Goal: Information Seeking & Learning: Learn about a topic

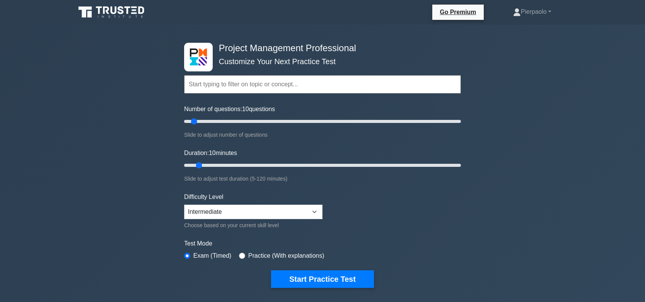
click at [266, 83] on input "text" at bounding box center [322, 84] width 277 height 18
click at [245, 122] on input "Number of questions: 45 questions" at bounding box center [322, 121] width 277 height 9
click at [248, 122] on input "Number of questions: 50 questions" at bounding box center [322, 121] width 277 height 9
click at [255, 122] on input "Number of questions: 50 questions" at bounding box center [322, 121] width 277 height 9
type input "60"
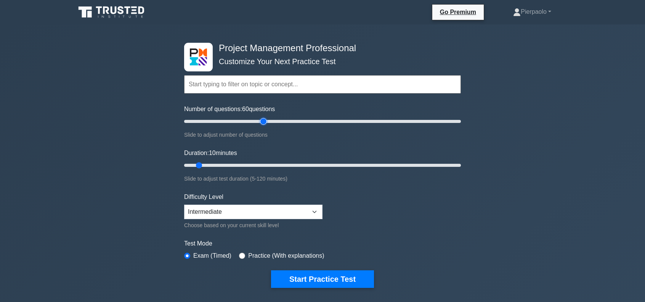
click at [264, 122] on input "Number of questions: 60 questions" at bounding box center [322, 121] width 277 height 9
click at [268, 163] on input "Duration: 40 minutes" at bounding box center [322, 165] width 277 height 9
type input "50"
click at [289, 164] on input "Duration: 40 minutes" at bounding box center [322, 165] width 277 height 9
type input "30"
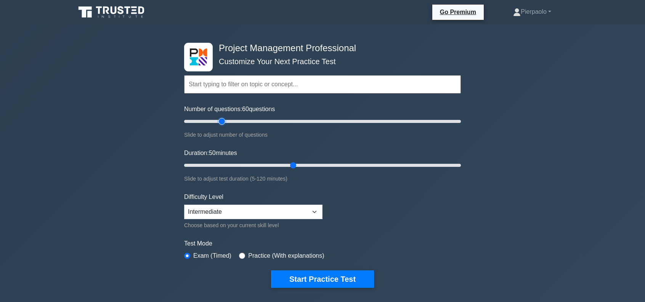
click at [223, 119] on input "Number of questions: 60 questions" at bounding box center [322, 121] width 277 height 9
click at [226, 165] on input "Duration: 20 minutes" at bounding box center [322, 165] width 277 height 9
type input "25"
click at [232, 165] on input "Duration: 25 minutes" at bounding box center [322, 165] width 277 height 9
click at [296, 279] on button "Start Practice Test" at bounding box center [322, 279] width 103 height 18
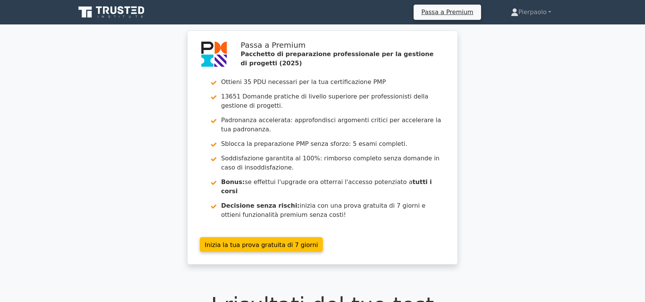
click at [474, 162] on div "Passa a Premium Pacchetto di preparazione professionale per la gestione di prog…" at bounding box center [322, 152] width 645 height 243
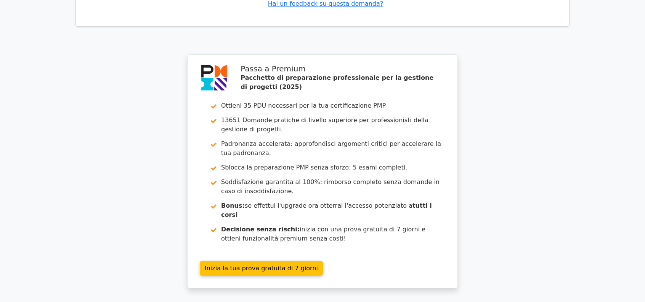
scroll to position [1159, 0]
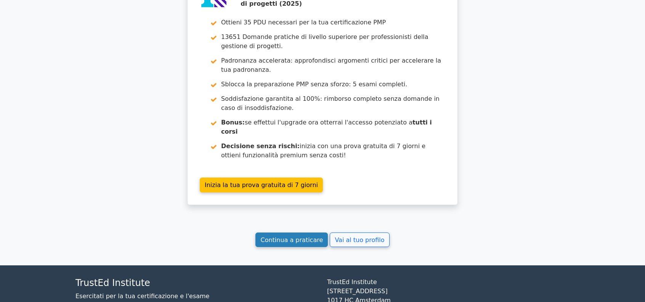
click at [304, 232] on link "Continua a praticare" at bounding box center [292, 239] width 72 height 15
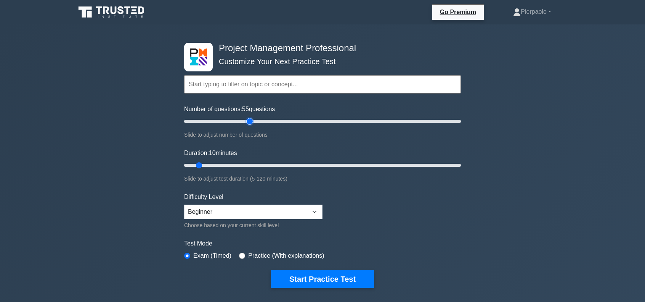
drag, startPoint x: 275, startPoint y: 125, endPoint x: 250, endPoint y: 124, distance: 24.8
click at [250, 124] on input "Number of questions: 55 questions" at bounding box center [322, 121] width 277 height 9
click at [233, 120] on input "Number of questions: 40 questions" at bounding box center [322, 121] width 277 height 9
type input "30"
click at [225, 119] on input "Number of questions: 30 questions" at bounding box center [322, 121] width 277 height 9
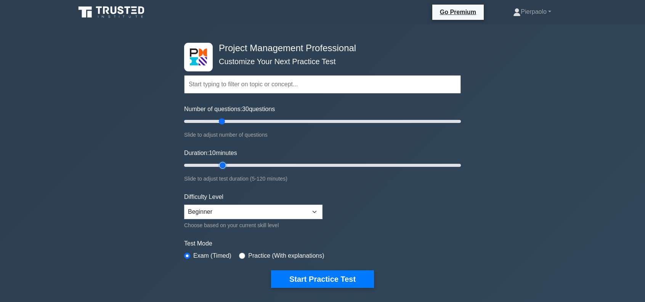
click at [228, 163] on input "Duration: 10 minutes" at bounding box center [322, 165] width 277 height 9
type input "25"
click at [235, 165] on input "Duration: 25 minutes" at bounding box center [322, 165] width 277 height 9
click at [243, 210] on select "Beginner Intermediate Expert" at bounding box center [253, 211] width 138 height 14
select select "intermediate"
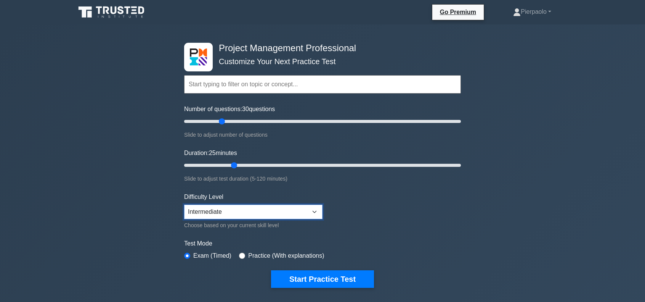
click at [184, 204] on select "Beginner Intermediate Expert" at bounding box center [253, 211] width 138 height 14
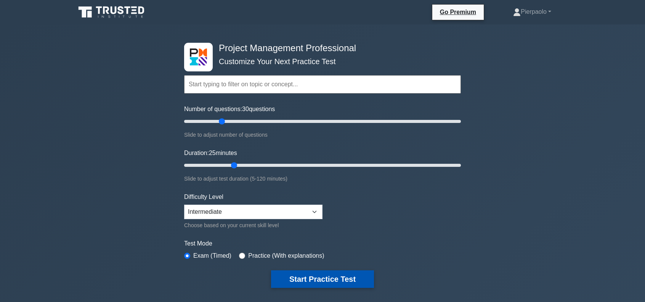
click at [301, 275] on button "Start Practice Test" at bounding box center [322, 279] width 103 height 18
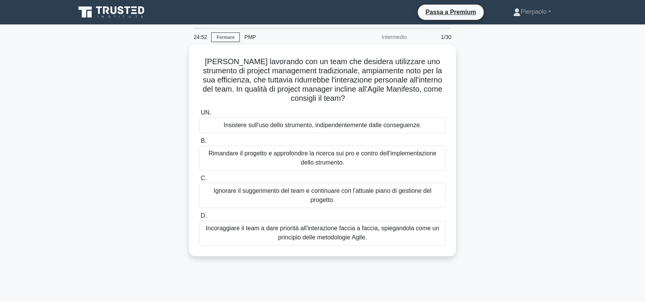
click at [515, 119] on div "[PERSON_NAME] lavorando con un team che desidera utilizzare uno strumento di pr…" at bounding box center [323, 155] width 504 height 220
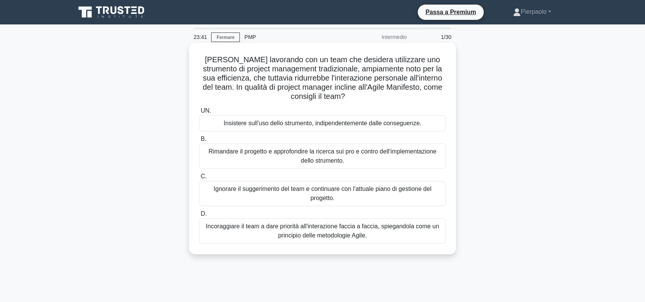
click at [311, 231] on font "Incoraggiare il team a dare priorità all'interazione faccia a faccia, spiegando…" at bounding box center [322, 231] width 233 height 16
click at [199, 216] on input "D. Incoraggiare il team a dare priorità all'interazione faccia a faccia, spiega…" at bounding box center [199, 213] width 0 height 5
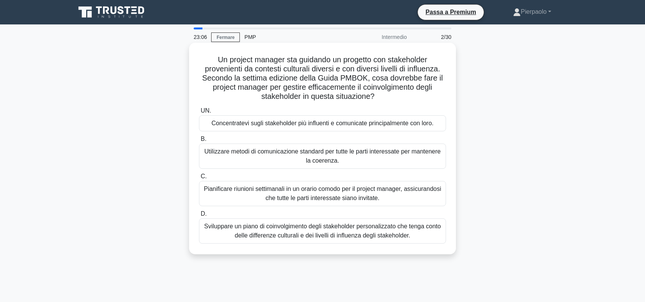
click at [319, 233] on font "Sviluppare un piano di coinvolgimento degli stakeholder personalizzato che teng…" at bounding box center [322, 231] width 237 height 16
click at [199, 216] on input "D. Sviluppare un piano di coinvolgimento degli stakeholder personalizzato che t…" at bounding box center [199, 213] width 0 height 5
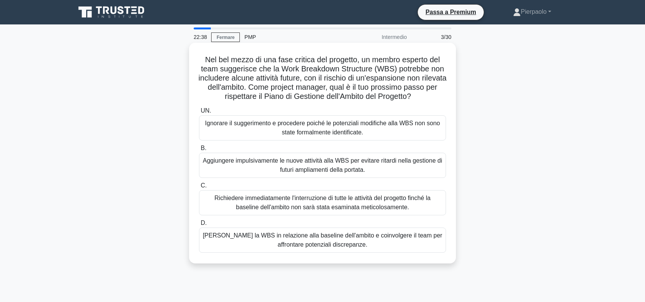
click at [342, 243] on font "Valutare la WBS in relazione alla baseline dell'ambito e coinvolgere il team pe…" at bounding box center [323, 240] width 240 height 16
click at [199, 225] on input "D. Valutare la WBS in relazione alla baseline dell'ambito e coinvolgere il team…" at bounding box center [199, 222] width 0 height 5
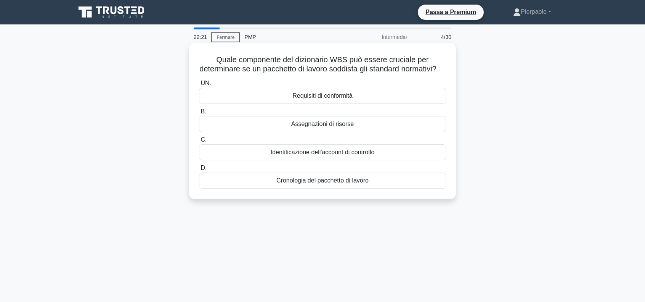
click at [334, 99] on font "Requisiti di conformità" at bounding box center [323, 95] width 60 height 6
click at [199, 86] on input "UN. Requisiti di conformità" at bounding box center [199, 83] width 0 height 5
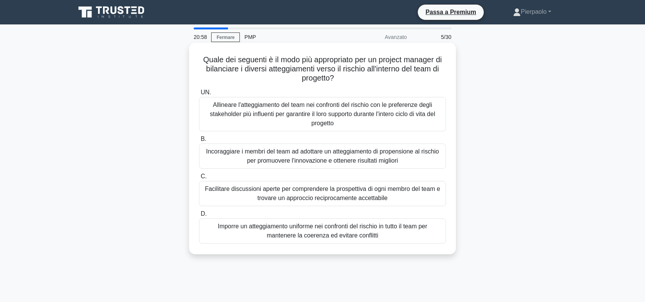
click at [341, 195] on font "Facilitare discussioni aperte per comprendere la prospettiva di ogni membro del…" at bounding box center [322, 193] width 235 height 16
click at [199, 179] on input "C. Facilitare discussioni aperte per comprendere la prospettiva di ogni membro …" at bounding box center [199, 176] width 0 height 5
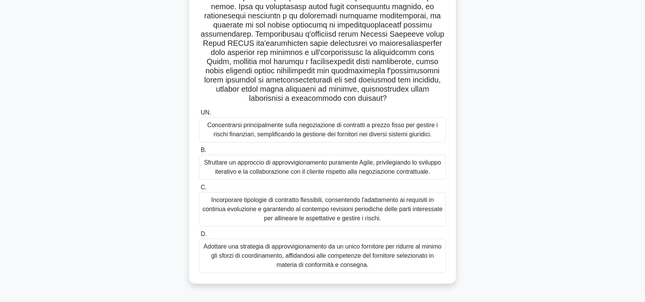
scroll to position [110, 0]
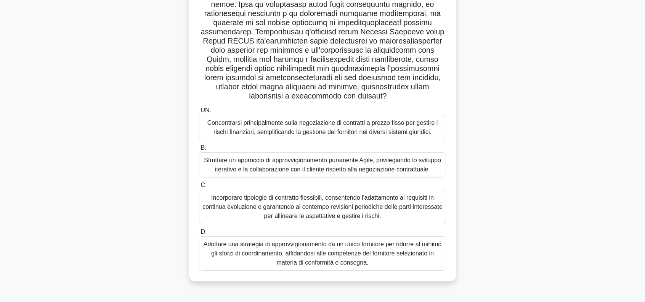
click at [321, 203] on font "Incorporare tipologie di contratto flessibili, consentendo l'adattamento ai req…" at bounding box center [323, 206] width 240 height 25
click at [199, 188] on input "C. Incorporare tipologie di contratto flessibili, consentendo l'adattamento ai …" at bounding box center [199, 185] width 0 height 5
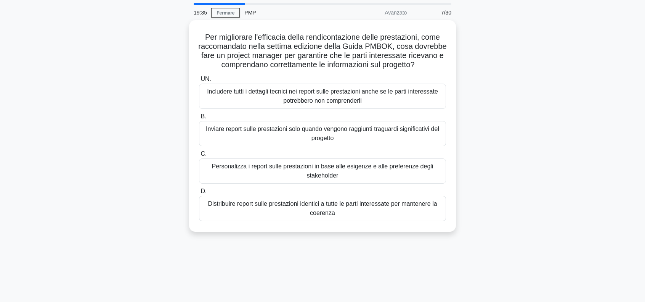
scroll to position [0, 0]
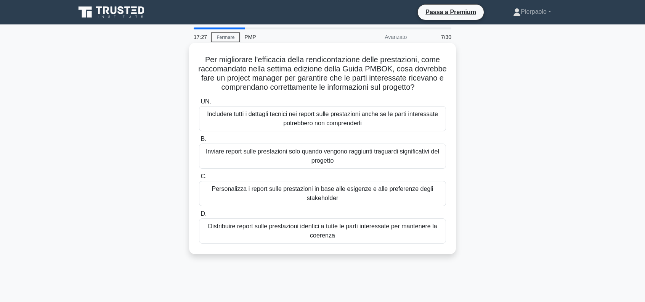
click at [319, 203] on font "Personalizza i report sulle prestazioni in base alle esigenze e alle preferenze…" at bounding box center [323, 193] width 240 height 18
click at [199, 179] on input "C. Personalizza i report sulle prestazioni in base alle esigenze e alle prefere…" at bounding box center [199, 176] width 0 height 5
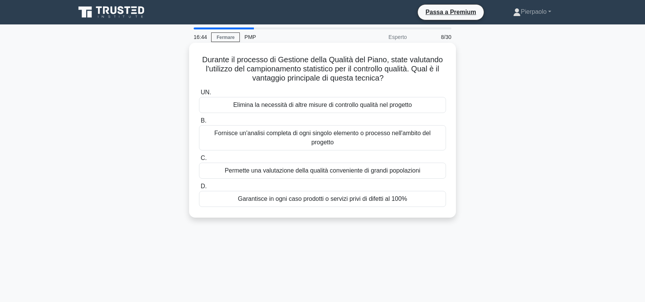
click at [318, 173] on font "Permette una valutazione della qualità conveniente di grandi popolazioni" at bounding box center [323, 170] width 196 height 6
click at [199, 161] on input "C. Permette una valutazione della qualità conveniente di grandi popolazioni" at bounding box center [199, 158] width 0 height 5
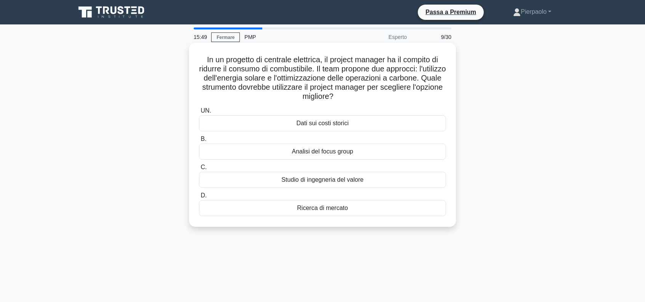
click at [327, 183] on font "Studio di ingegneria del valore" at bounding box center [323, 179] width 82 height 6
click at [199, 170] on input "C. Studio di ingegneria del valore" at bounding box center [199, 167] width 0 height 5
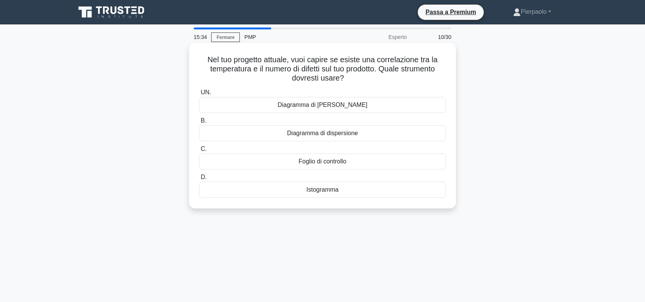
click at [330, 107] on font "Diagramma di Pareto" at bounding box center [323, 104] width 90 height 6
click at [199, 95] on input "UN. Diagramma di Pareto" at bounding box center [199, 92] width 0 height 5
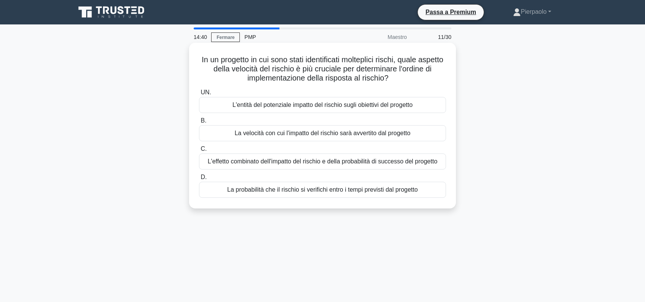
click at [320, 164] on font "L'effetto combinato dell'impatto del rischio e della probabilità di successo de…" at bounding box center [323, 161] width 230 height 6
click at [199, 151] on input "C. L'effetto combinato dell'impatto del rischio e della probabilità di successo…" at bounding box center [199, 148] width 0 height 5
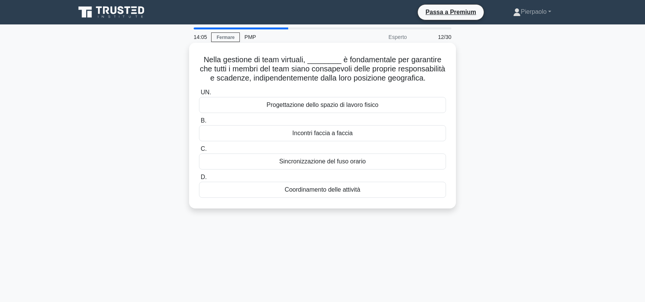
click at [339, 193] on font "Coordinamento delle attività" at bounding box center [323, 189] width 76 height 6
click at [199, 180] on input "D. Coordinamento delle attività" at bounding box center [199, 177] width 0 height 5
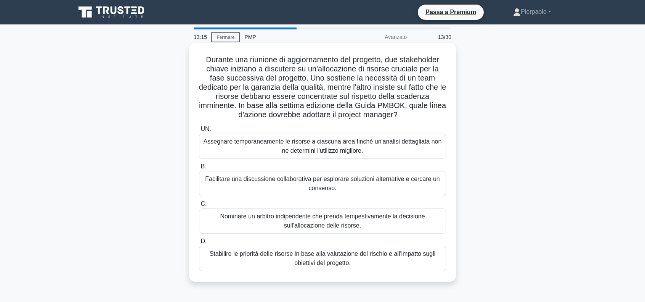
click at [324, 185] on font "Facilitare una discussione collaborativa per esplorare soluzioni alternative e …" at bounding box center [322, 183] width 235 height 16
click at [199, 169] on input "B. Facilitare una discussione collaborativa per esplorare soluzioni alternative…" at bounding box center [199, 166] width 0 height 5
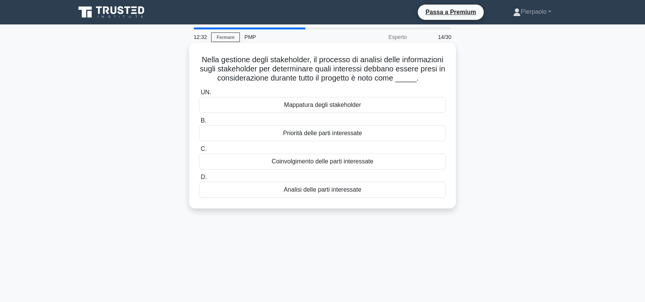
click at [326, 193] on font "Analisi delle parti interessate" at bounding box center [323, 189] width 78 height 6
click at [199, 180] on input "D. Analisi delle parti interessate" at bounding box center [199, 177] width 0 height 5
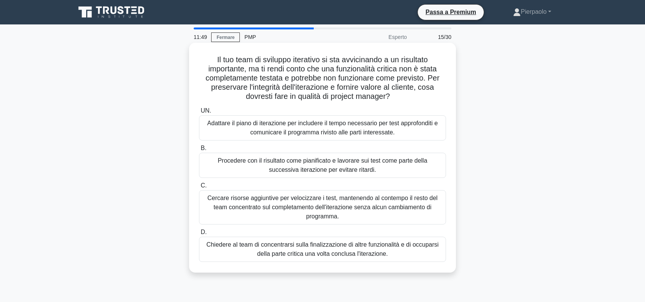
click at [373, 203] on font "Cercare risorse aggiuntive per velocizzare i test, mantenendo al contempo il re…" at bounding box center [323, 207] width 230 height 25
click at [199, 188] on input "C. Cercare risorse aggiuntive per velocizzare i test, mantenendo al contempo il…" at bounding box center [199, 185] width 0 height 5
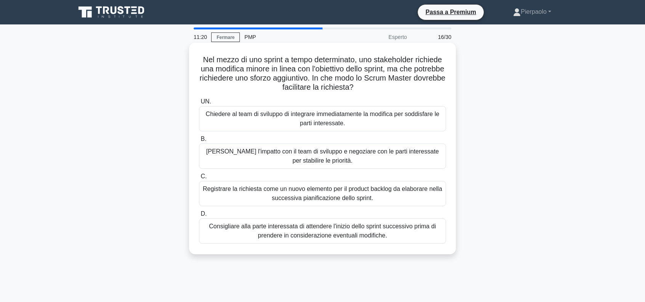
click at [346, 158] on font "Valutare l'impatto con il team di sviluppo e negoziare con le parti interessate…" at bounding box center [323, 156] width 240 height 18
click at [199, 142] on input "B. Valutare l'impatto con il team di sviluppo e negoziare con le parti interess…" at bounding box center [199, 139] width 0 height 5
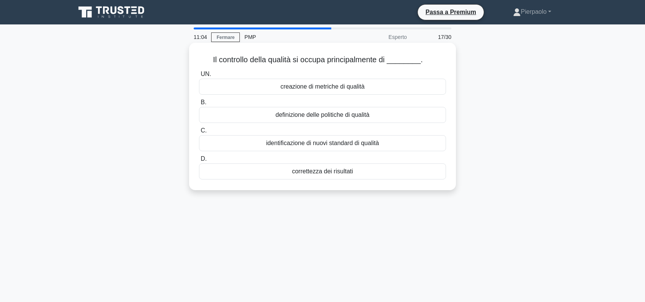
click at [325, 174] on font "correttezza dei risultati" at bounding box center [322, 171] width 61 height 6
click at [199, 161] on input "D. correttezza dei risultati" at bounding box center [199, 158] width 0 height 5
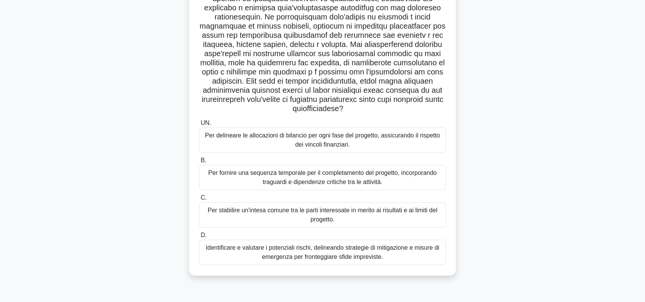
scroll to position [110, 0]
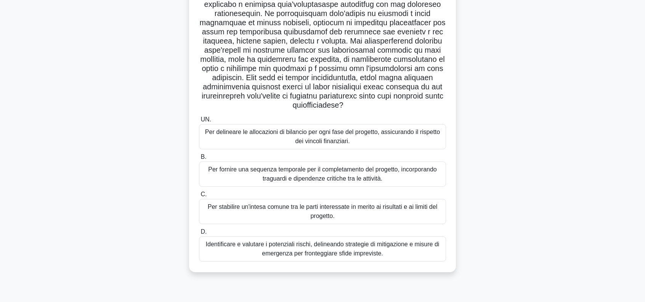
click at [327, 203] on font "Per stabilire un'intesa comune tra le parti interessate in merito ai risultati …" at bounding box center [323, 211] width 230 height 16
click at [199, 197] on input "C. Per stabilire un'intesa comune tra le parti interessate in merito ai risulta…" at bounding box center [199, 194] width 0 height 5
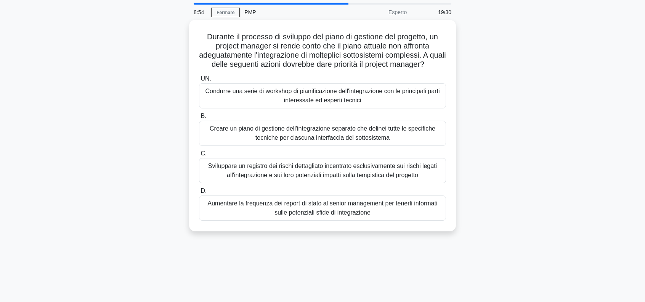
scroll to position [0, 0]
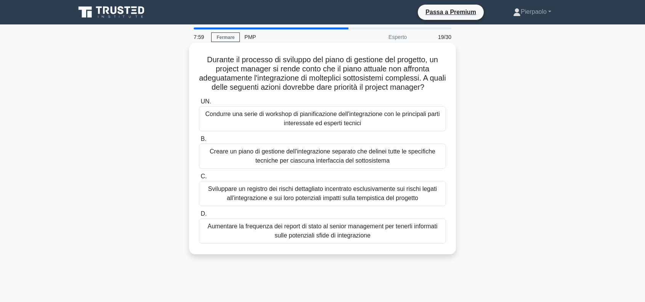
click at [330, 201] on font "Sviluppare un registro dei rischi dettagliato incentrato esclusivamente sui ris…" at bounding box center [322, 193] width 229 height 16
click at [199, 179] on input "C. Sviluppare un registro dei rischi dettagliato incentrato esclusivamente sui …" at bounding box center [199, 176] width 0 height 5
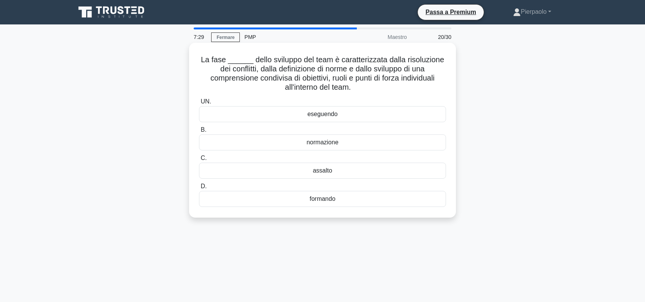
click at [326, 145] on font "normazione" at bounding box center [323, 142] width 32 height 6
click at [199, 132] on input "B. normazione" at bounding box center [199, 129] width 0 height 5
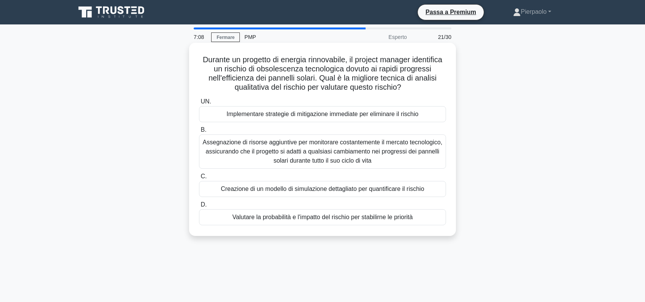
click at [350, 219] on font "Valutare la probabilità e l'impatto del rischio per stabilirne le priorità" at bounding box center [322, 217] width 180 height 6
click at [199, 207] on input "D. Valutare la probabilità e l'impatto del rischio per stabilirne le priorità" at bounding box center [199, 204] width 0 height 5
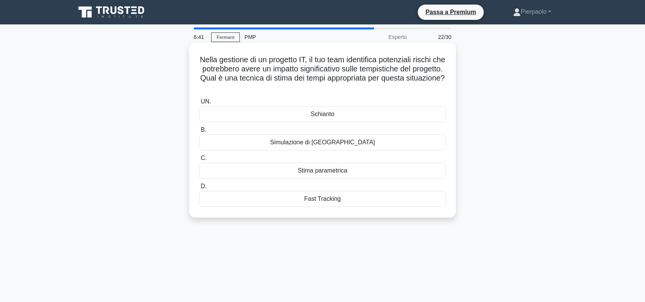
click at [329, 145] on font "Simulazione di Monte Carlo" at bounding box center [322, 142] width 105 height 6
click at [199, 132] on input "B. Simulazione di Monte Carlo" at bounding box center [199, 129] width 0 height 5
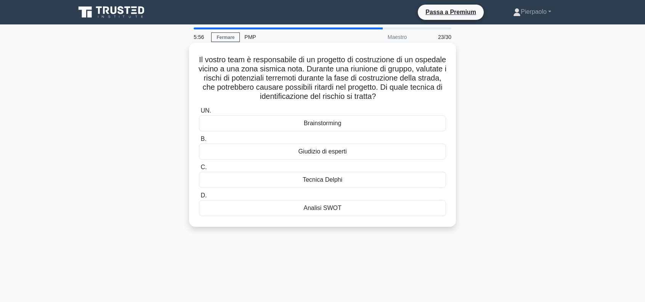
click at [334, 120] on font "Brainstorming" at bounding box center [323, 123] width 38 height 6
click at [199, 113] on input "UN. Brainstorming" at bounding box center [199, 110] width 0 height 5
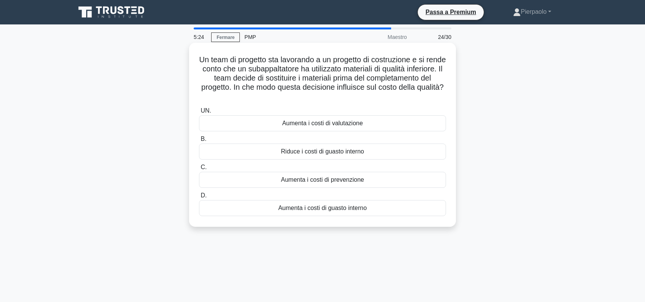
click at [326, 183] on font "Aumenta i costi di prevenzione" at bounding box center [322, 179] width 83 height 6
click at [199, 170] on input "C. Aumenta i costi di prevenzione" at bounding box center [199, 167] width 0 height 5
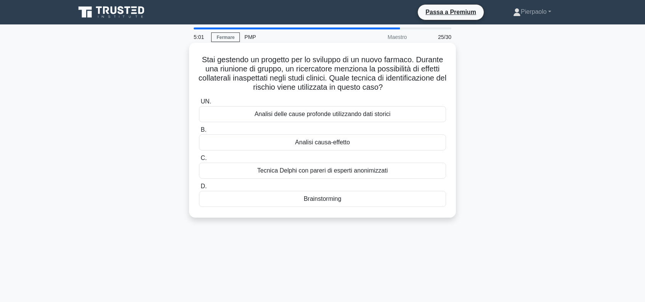
click at [316, 144] on font "Analisi causa-effetto" at bounding box center [322, 142] width 55 height 6
click at [199, 132] on input "B. Analisi causa-effetto" at bounding box center [199, 129] width 0 height 5
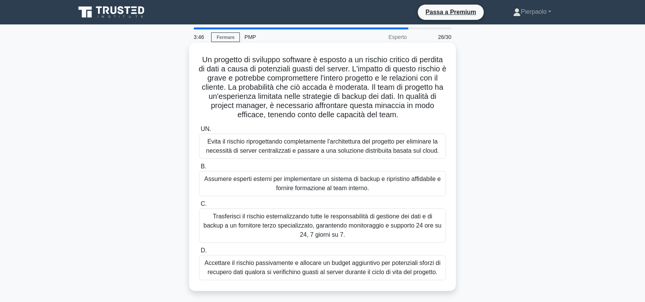
click at [353, 223] on font "Trasferisci il rischio esternalizzando tutte le responsabilità di gestione dei …" at bounding box center [323, 225] width 238 height 25
click at [199, 206] on input "C. Trasferisci il rischio esternalizzando tutte le responsabilità di gestione d…" at bounding box center [199, 203] width 0 height 5
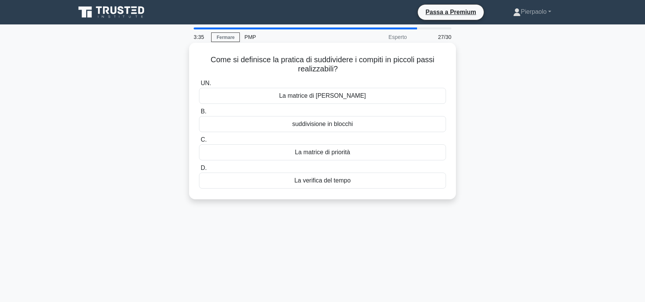
click at [326, 125] on font "suddivisione in blocchi" at bounding box center [322, 124] width 61 height 6
click at [199, 114] on input "B. suddivisione in blocchi" at bounding box center [199, 111] width 0 height 5
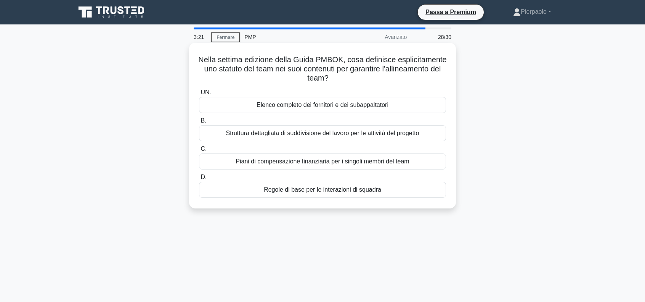
click at [325, 193] on font "Regole di base per le interazioni di squadra" at bounding box center [322, 189] width 117 height 6
click at [199, 180] on input "D. Regole di base per le interazioni di squadra" at bounding box center [199, 177] width 0 height 5
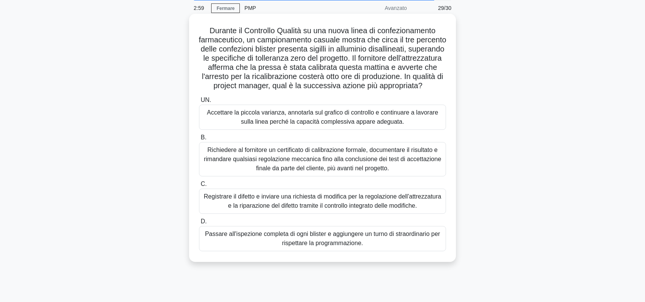
scroll to position [31, 0]
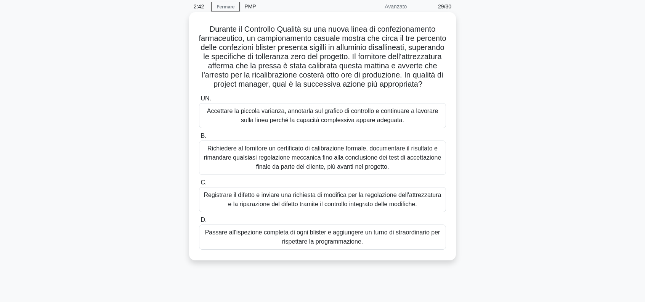
click at [330, 207] on font "Registrare il difetto e inviare una richiesta di modifica per la regolazione de…" at bounding box center [323, 200] width 238 height 16
click at [199, 185] on input "C. Registrare il difetto e inviare una richiesta di modifica per la regolazione…" at bounding box center [199, 182] width 0 height 5
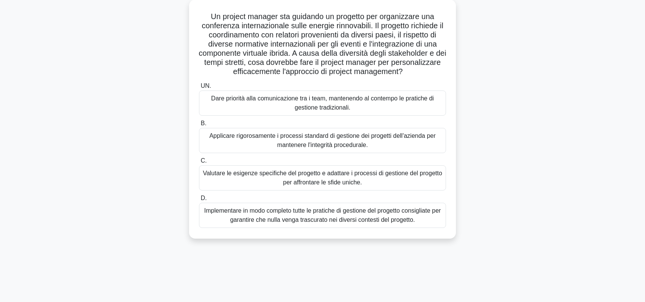
scroll to position [46, 0]
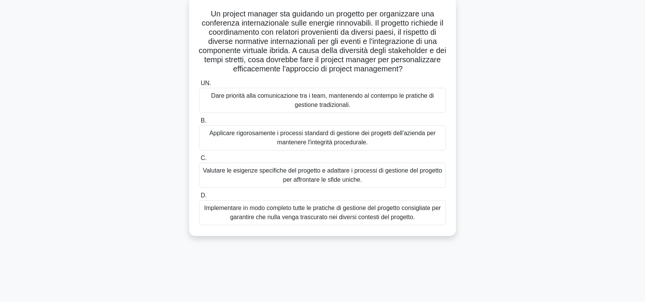
click at [332, 177] on font "Valutare le esigenze specifiche del progetto e adattare i processi di gestione …" at bounding box center [323, 175] width 240 height 16
click at [199, 161] on input "C. Valutare le esigenze specifiche del progetto e adattare i processi di gestio…" at bounding box center [199, 158] width 0 height 5
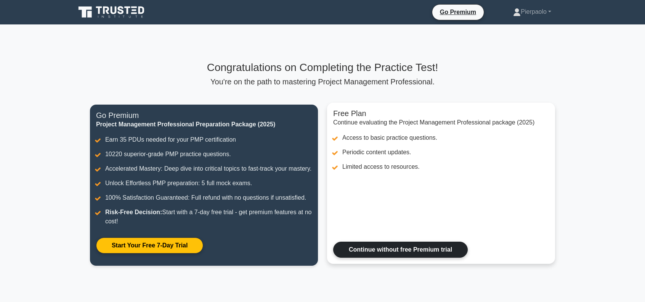
click at [420, 257] on link "Continue without free Premium trial" at bounding box center [400, 249] width 135 height 16
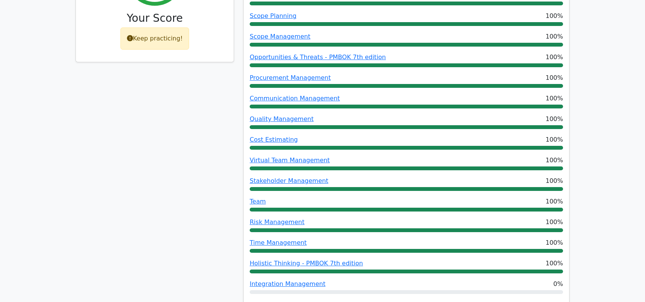
scroll to position [412, 0]
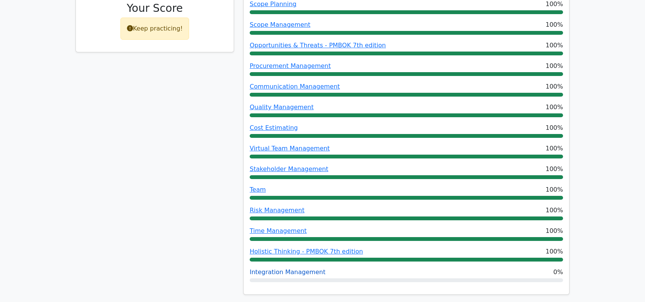
click at [291, 268] on link "Integration Management" at bounding box center [288, 271] width 76 height 7
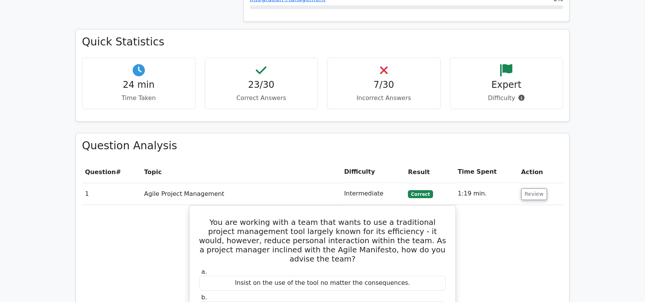
scroll to position [671, 0]
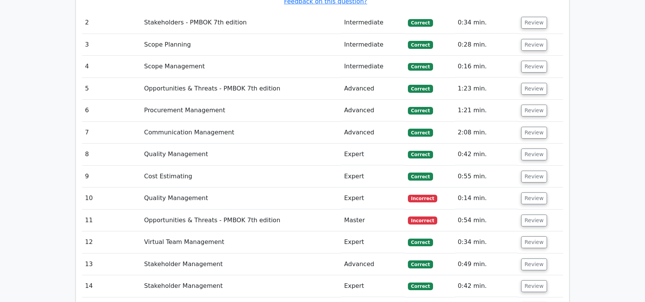
scroll to position [1282, 0]
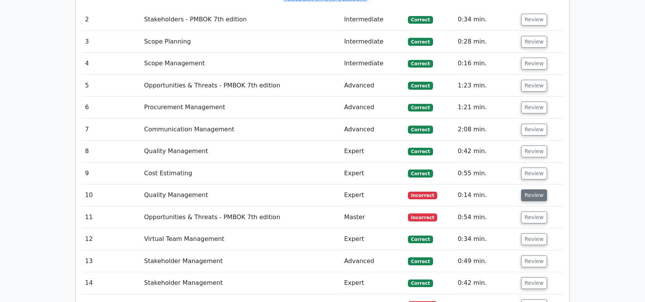
click at [528, 189] on button "Review" at bounding box center [534, 195] width 26 height 12
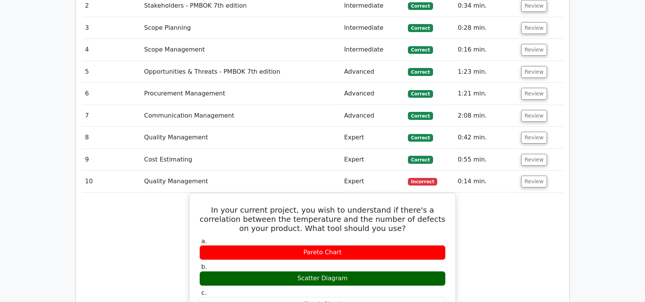
scroll to position [1297, 0]
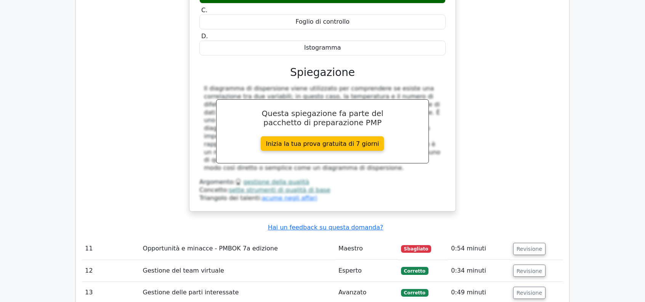
scroll to position [1602, 0]
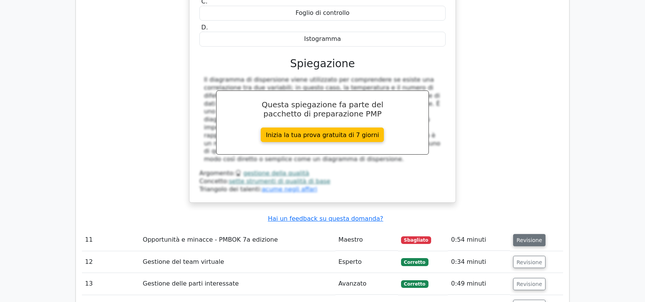
click at [524, 237] on font "Revisione" at bounding box center [530, 240] width 26 height 6
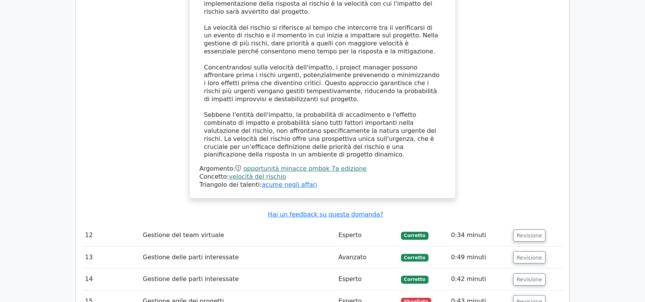
scroll to position [2075, 0]
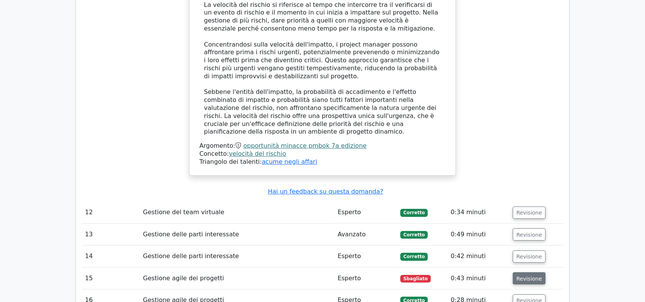
click at [528, 275] on font "Revisione" at bounding box center [530, 278] width 26 height 6
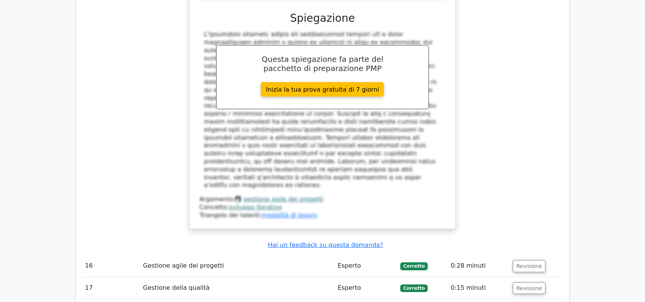
scroll to position [2579, 0]
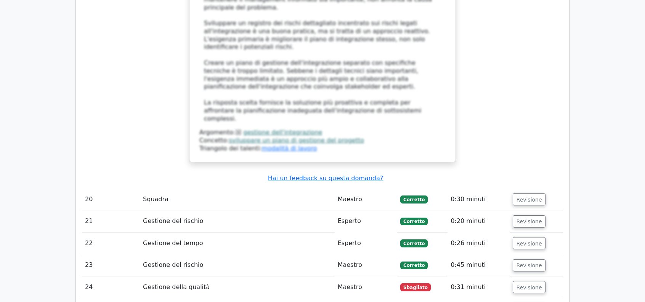
scroll to position [3296, 0]
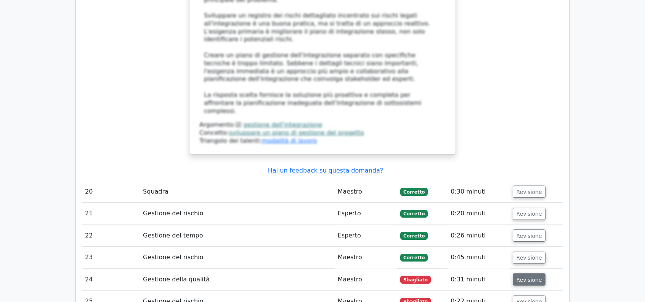
click at [529, 276] on font "Revisione" at bounding box center [530, 279] width 26 height 6
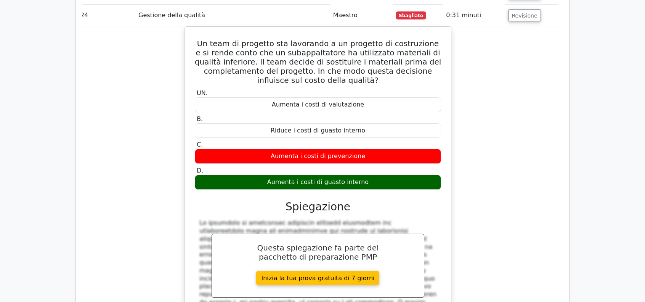
scroll to position [3632, 0]
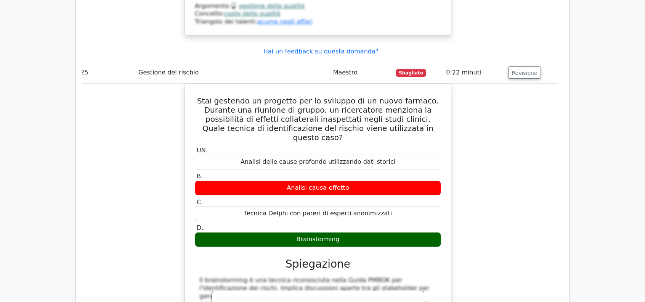
scroll to position [3983, 0]
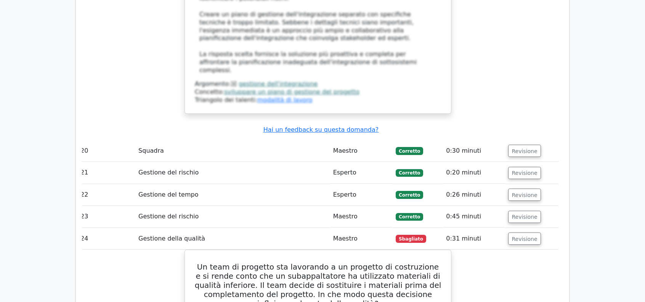
scroll to position [3326, 0]
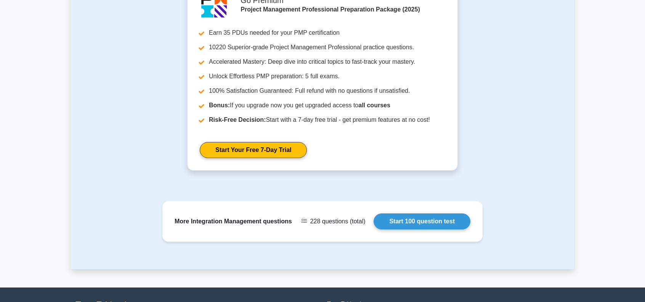
scroll to position [824, 0]
